Goal: Navigation & Orientation: Find specific page/section

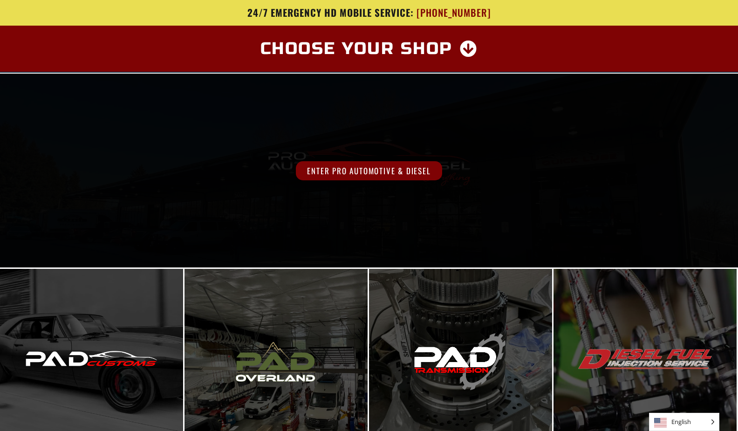
click at [364, 173] on span "Enter Pro Automotive & Diesel" at bounding box center [369, 170] width 146 height 19
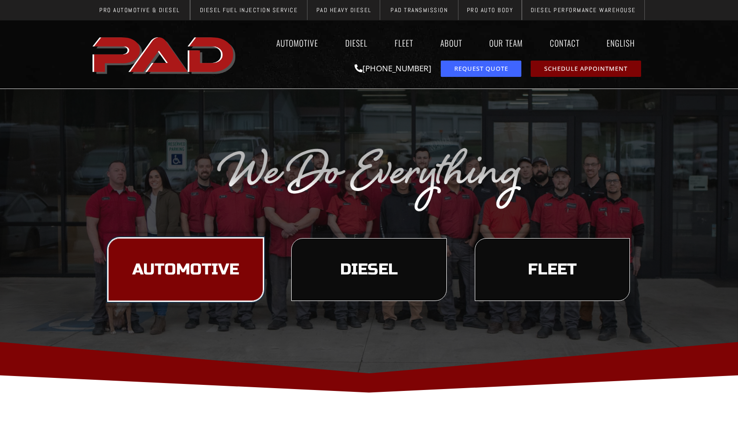
click at [191, 285] on link "Automotive" at bounding box center [185, 269] width 155 height 63
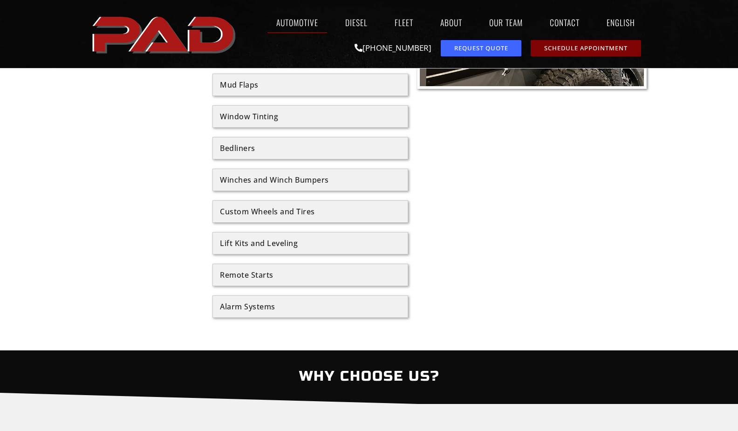
scroll to position [1211, 0]
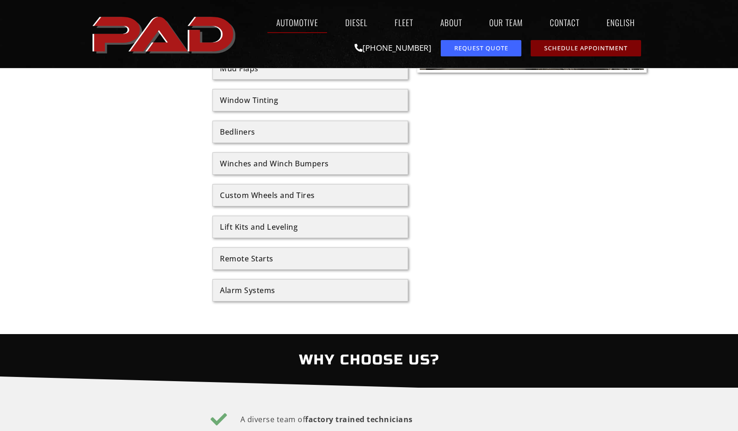
click at [233, 228] on div "Lift Kits and Leveling" at bounding box center [310, 226] width 181 height 7
drag, startPoint x: 217, startPoint y: 227, endPoint x: 273, endPoint y: 228, distance: 55.9
click at [245, 228] on div "Lift Kits and Leveling" at bounding box center [310, 227] width 196 height 22
click at [307, 228] on div "Lift Kits and Leveling" at bounding box center [310, 226] width 181 height 7
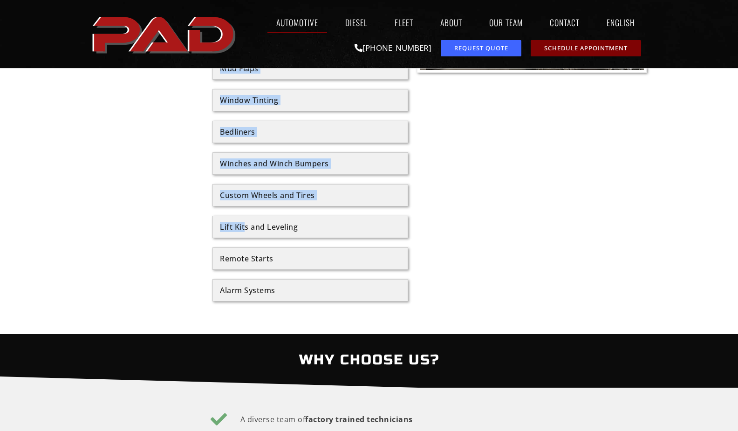
click at [211, 228] on div "Accessories Running Boards Fender Flares Light Bars LED and HID Lighting Custom…" at bounding box center [368, 100] width 559 height 402
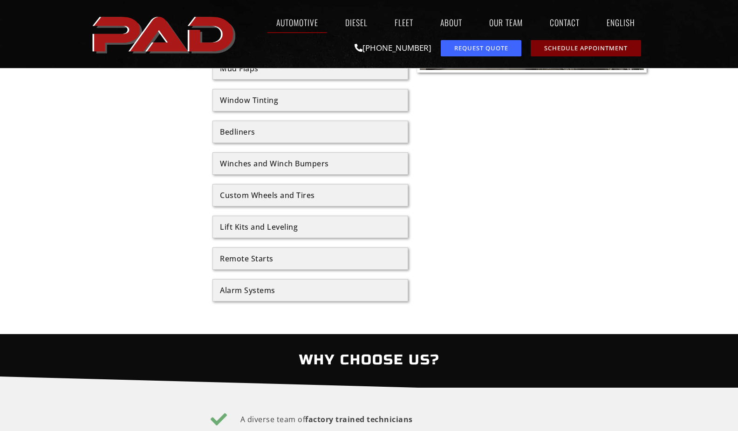
click at [305, 225] on div "Lift Kits and Leveling" at bounding box center [310, 226] width 181 height 7
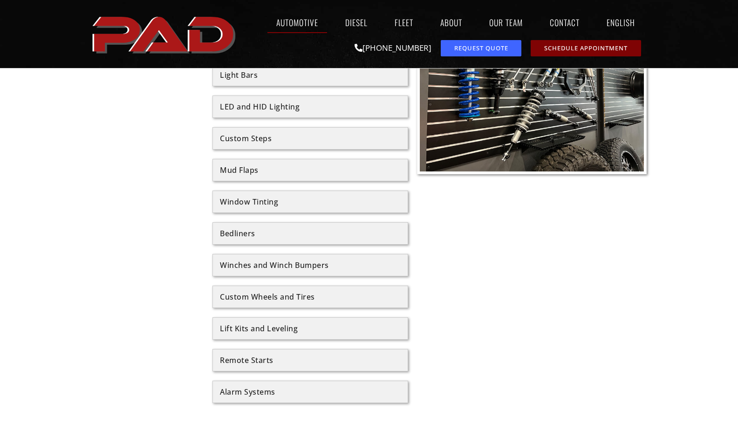
scroll to position [1071, 0]
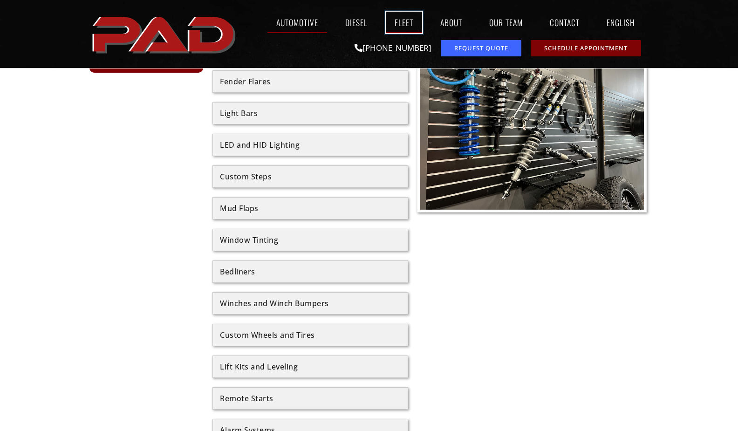
click at [401, 25] on link "Fleet" at bounding box center [404, 22] width 36 height 21
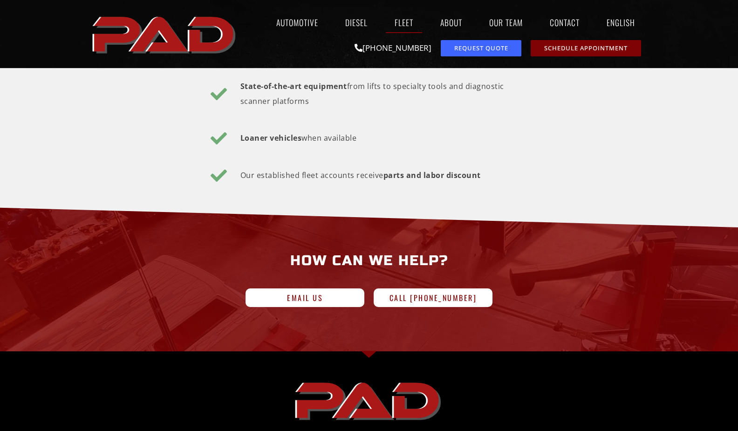
scroll to position [1117, 0]
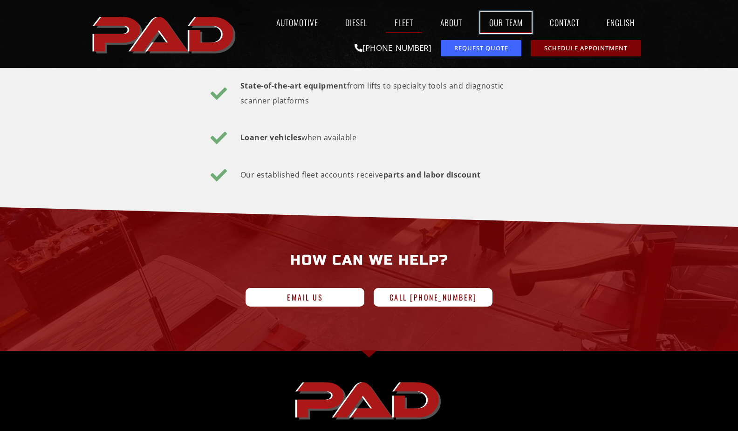
click at [493, 20] on link "Our Team" at bounding box center [505, 22] width 51 height 21
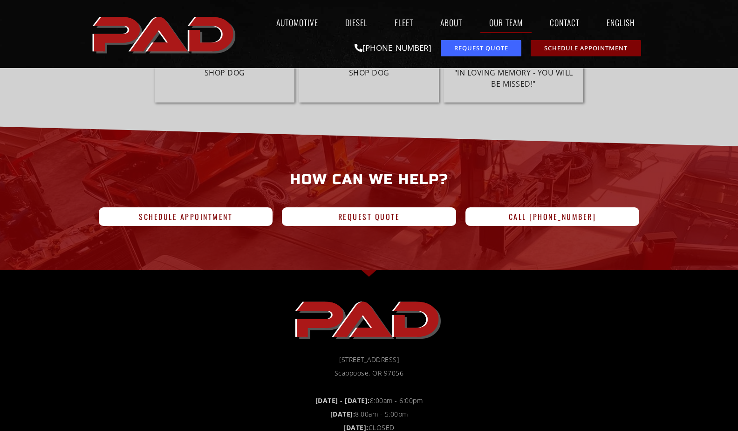
scroll to position [2887, 0]
